Goal: Find specific page/section: Find specific page/section

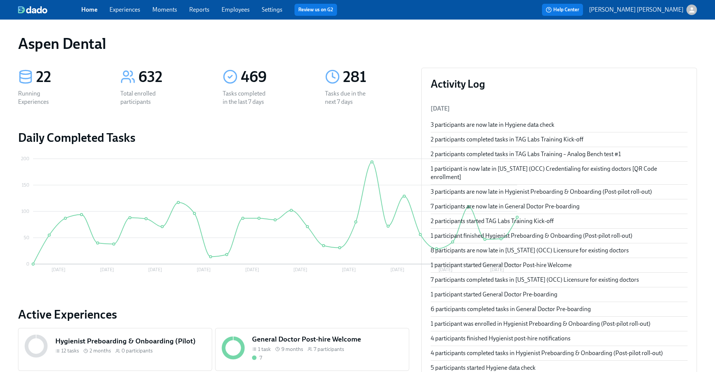
click at [126, 11] on link "Experiences" at bounding box center [124, 9] width 31 height 7
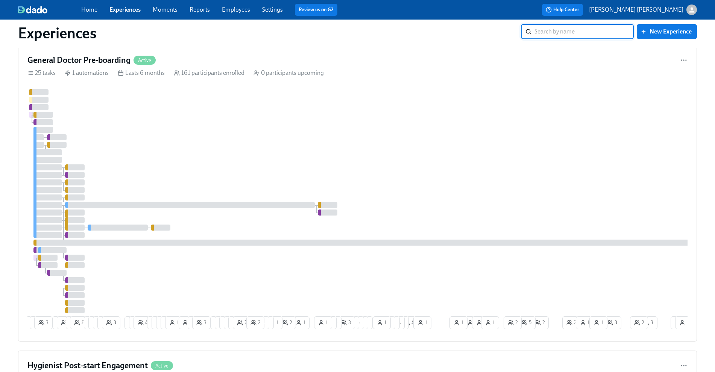
scroll to position [555, 0]
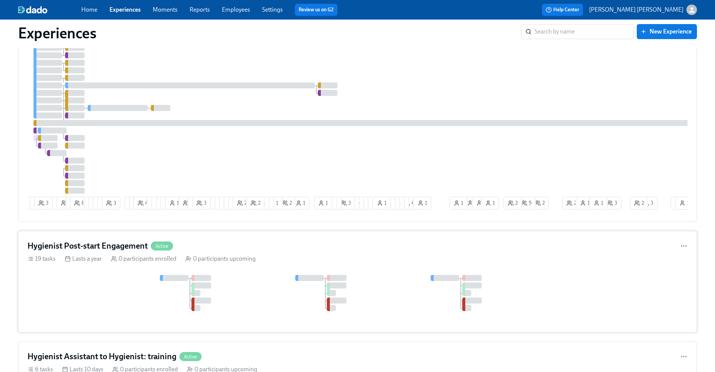
click at [132, 251] on h4 "Hygienist Post-start Engagement" at bounding box center [87, 245] width 120 height 11
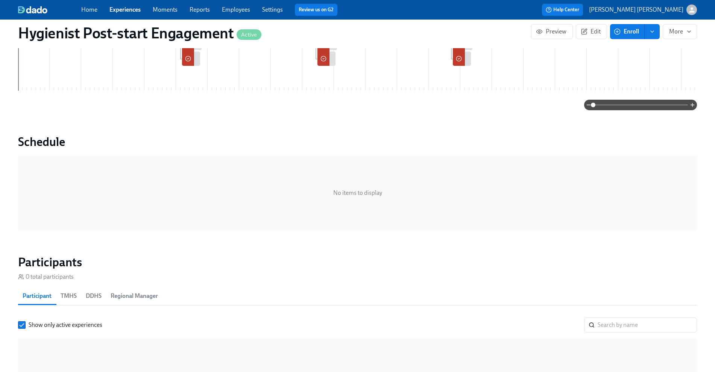
scroll to position [233, 0]
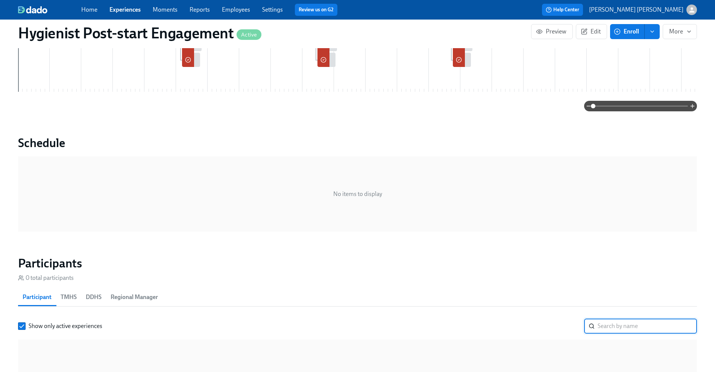
click at [635, 326] on input "search" at bounding box center [647, 326] width 99 height 15
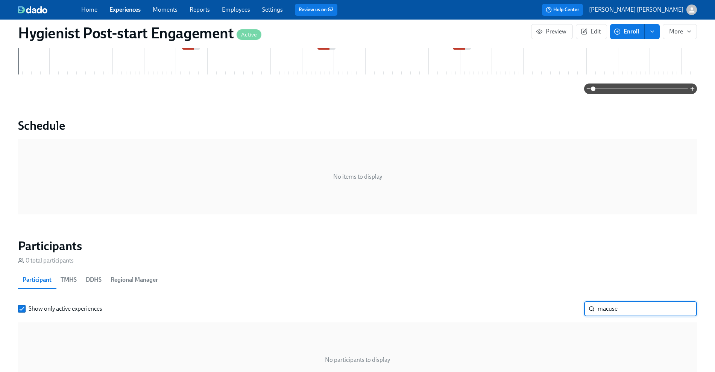
type input "[PERSON_NAME]"
click at [136, 12] on link "Experiences" at bounding box center [124, 9] width 31 height 7
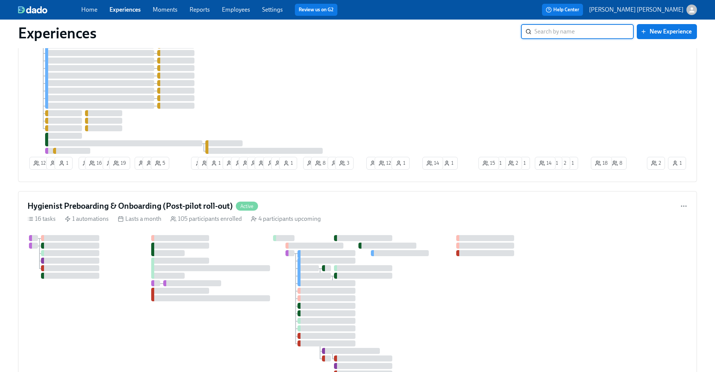
scroll to position [2180, 0]
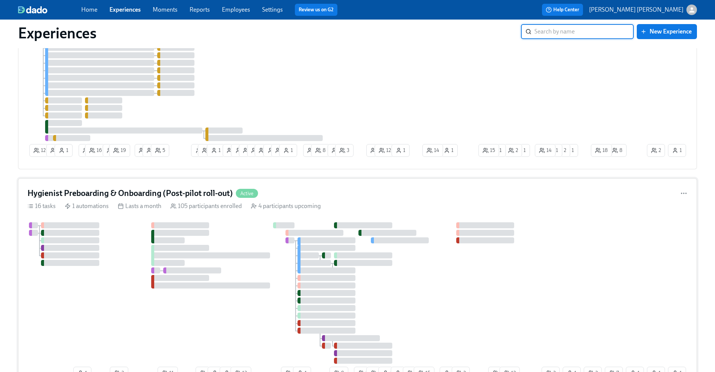
click at [201, 199] on h4 "Hygienist Preboarding & Onboarding (Post-pilot roll-out)" at bounding box center [129, 193] width 205 height 11
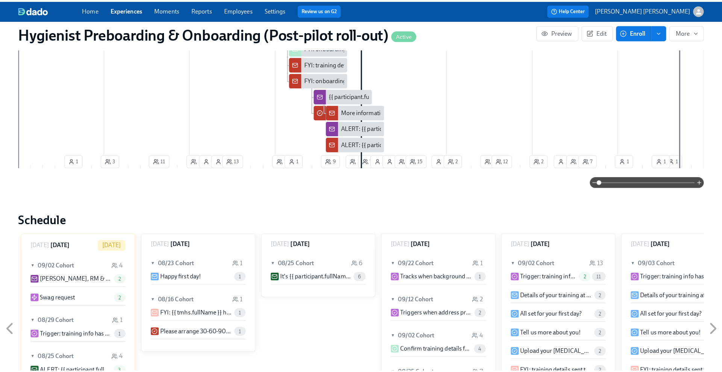
scroll to position [675, 0]
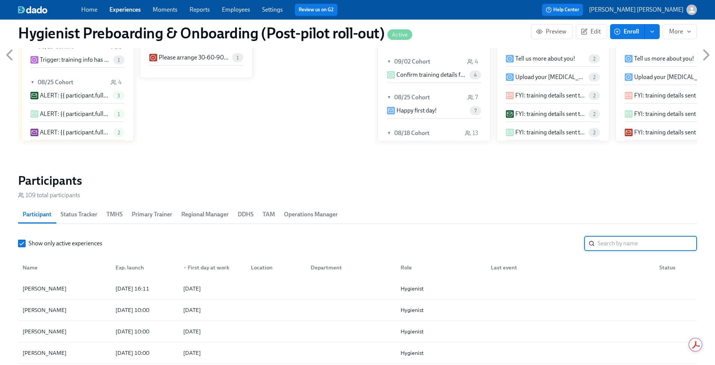
click at [635, 241] on input "search" at bounding box center [647, 243] width 99 height 15
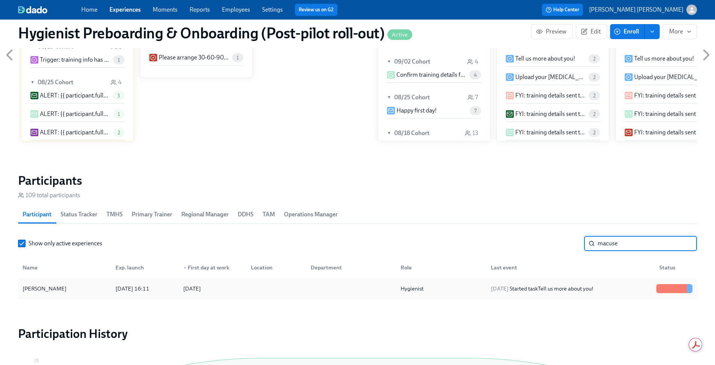
type input "macuse"
click at [93, 285] on div "[PERSON_NAME]" at bounding box center [65, 288] width 90 height 15
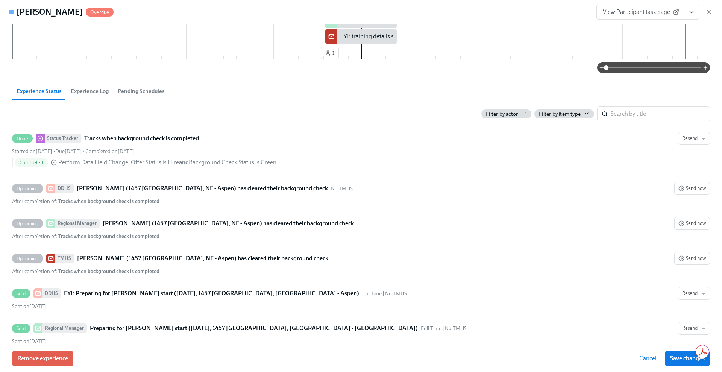
scroll to position [123, 0]
